Goal: Transaction & Acquisition: Download file/media

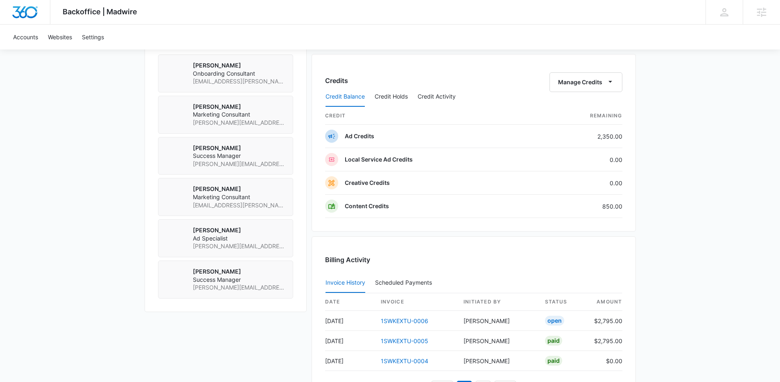
scroll to position [753, 0]
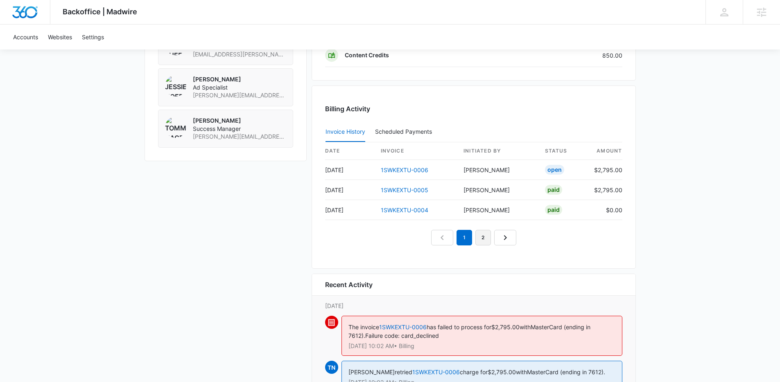
click at [483, 239] on link "2" at bounding box center [483, 238] width 16 height 16
click at [466, 239] on link "1" at bounding box center [464, 238] width 16 height 16
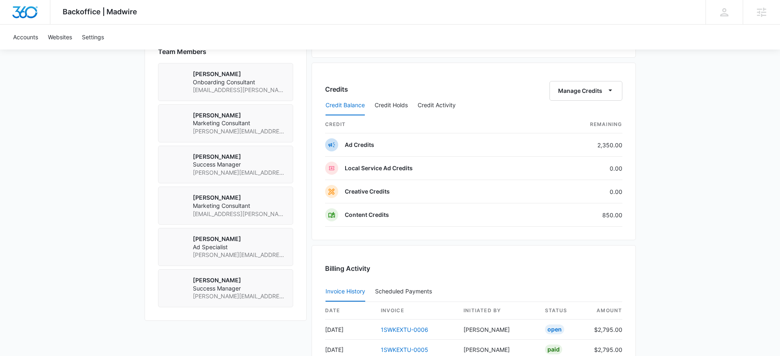
scroll to position [761, 0]
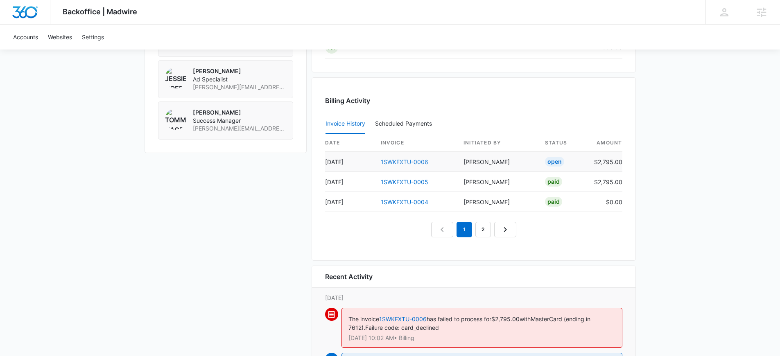
click at [407, 164] on link "1SWKEXTU-0006" at bounding box center [404, 161] width 47 height 7
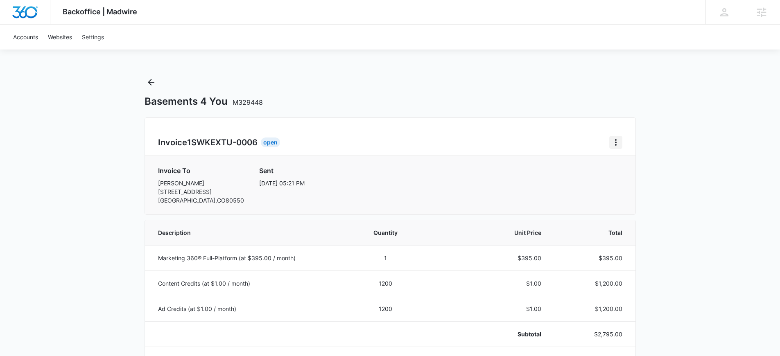
click at [616, 142] on icon "Home" at bounding box center [616, 143] width 10 height 10
click at [628, 167] on link "Download Invoice" at bounding box center [642, 165] width 47 height 7
